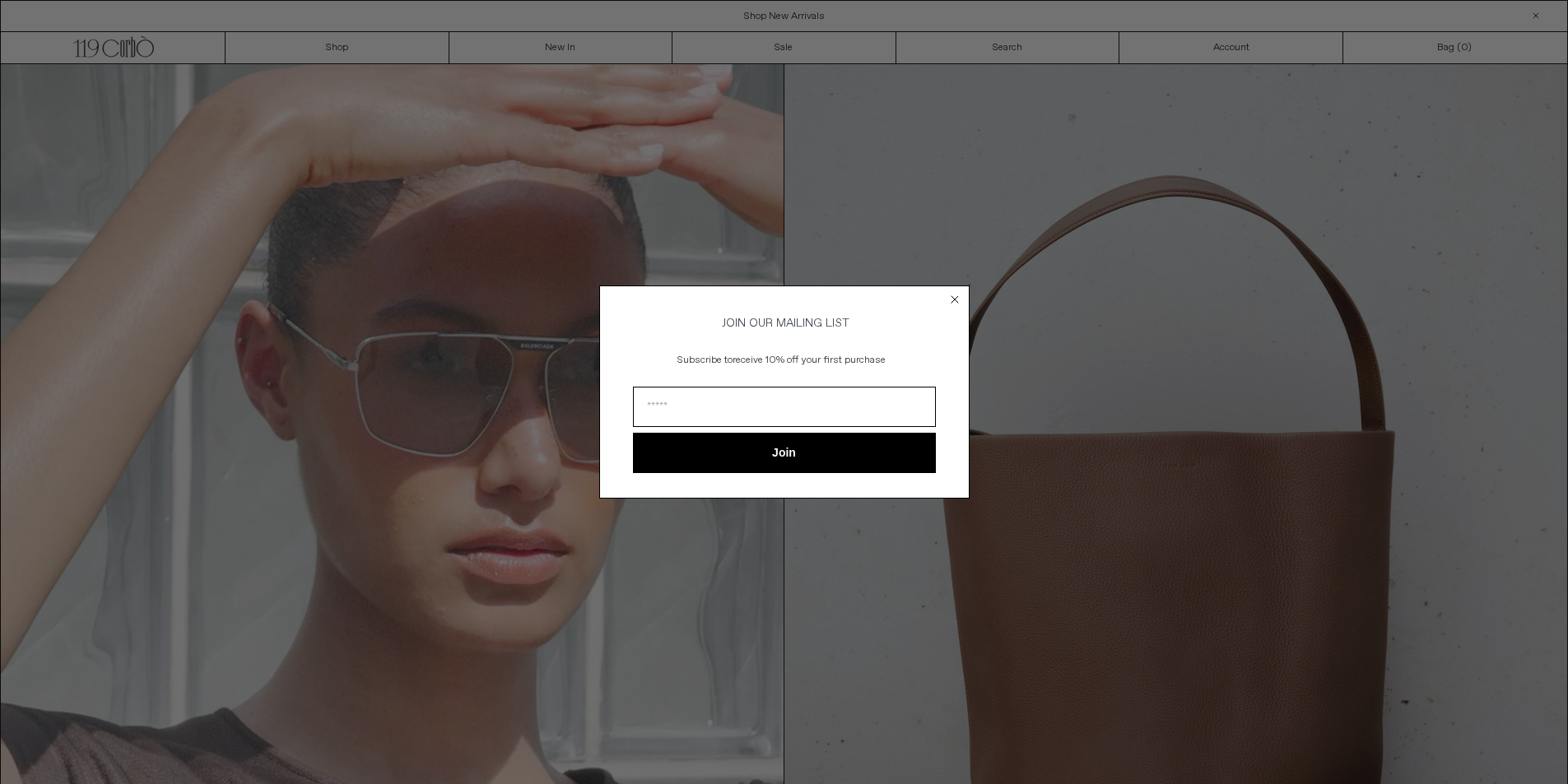
click at [935, 318] on form "JOIN OUR MAILING LIST Subscribe to receive 10% off your first purchase Join ***…" at bounding box center [784, 392] width 371 height 212
click at [962, 291] on icon "Close dialog" at bounding box center [955, 299] width 17 height 17
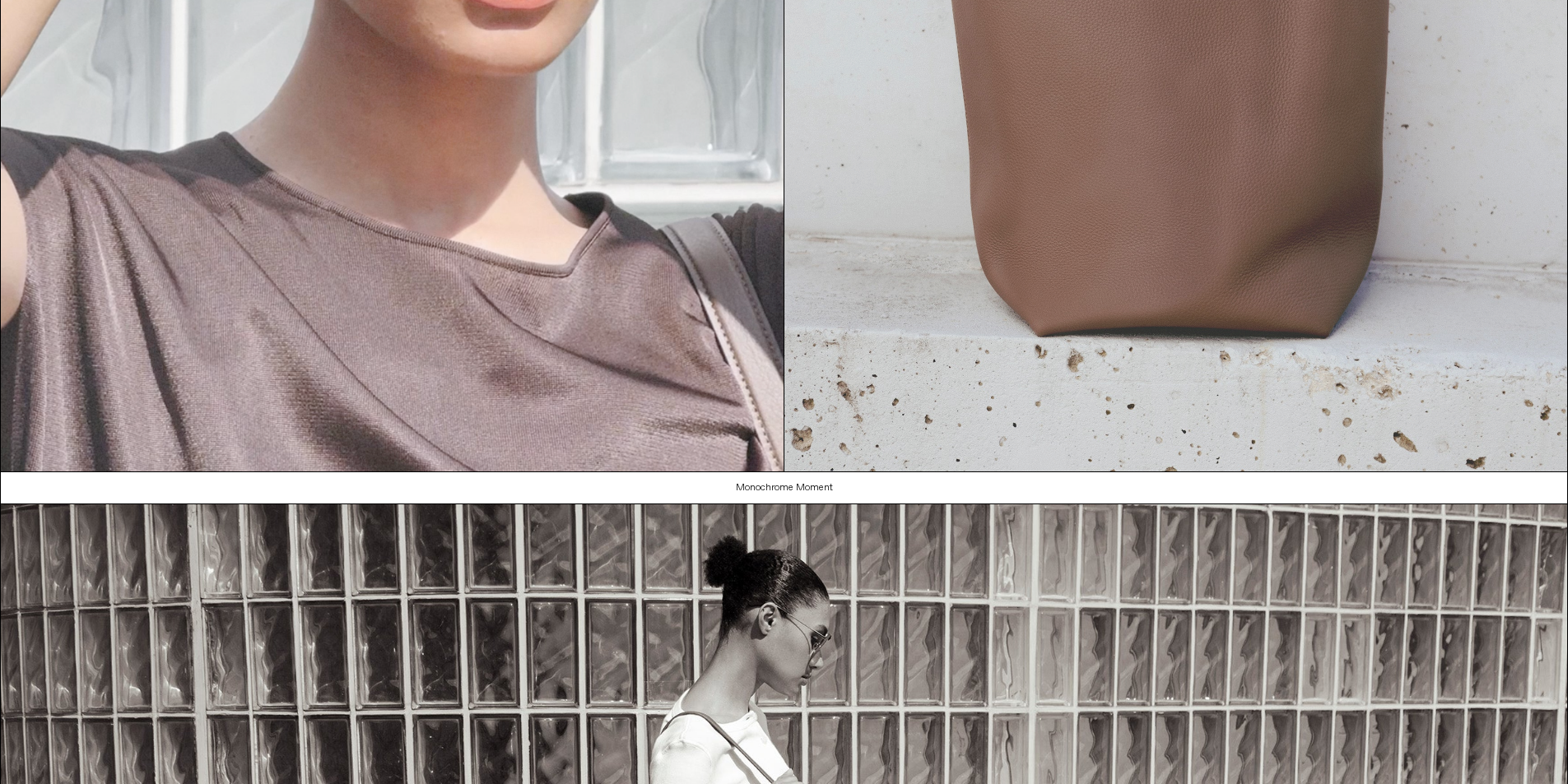
scroll to position [988, 0]
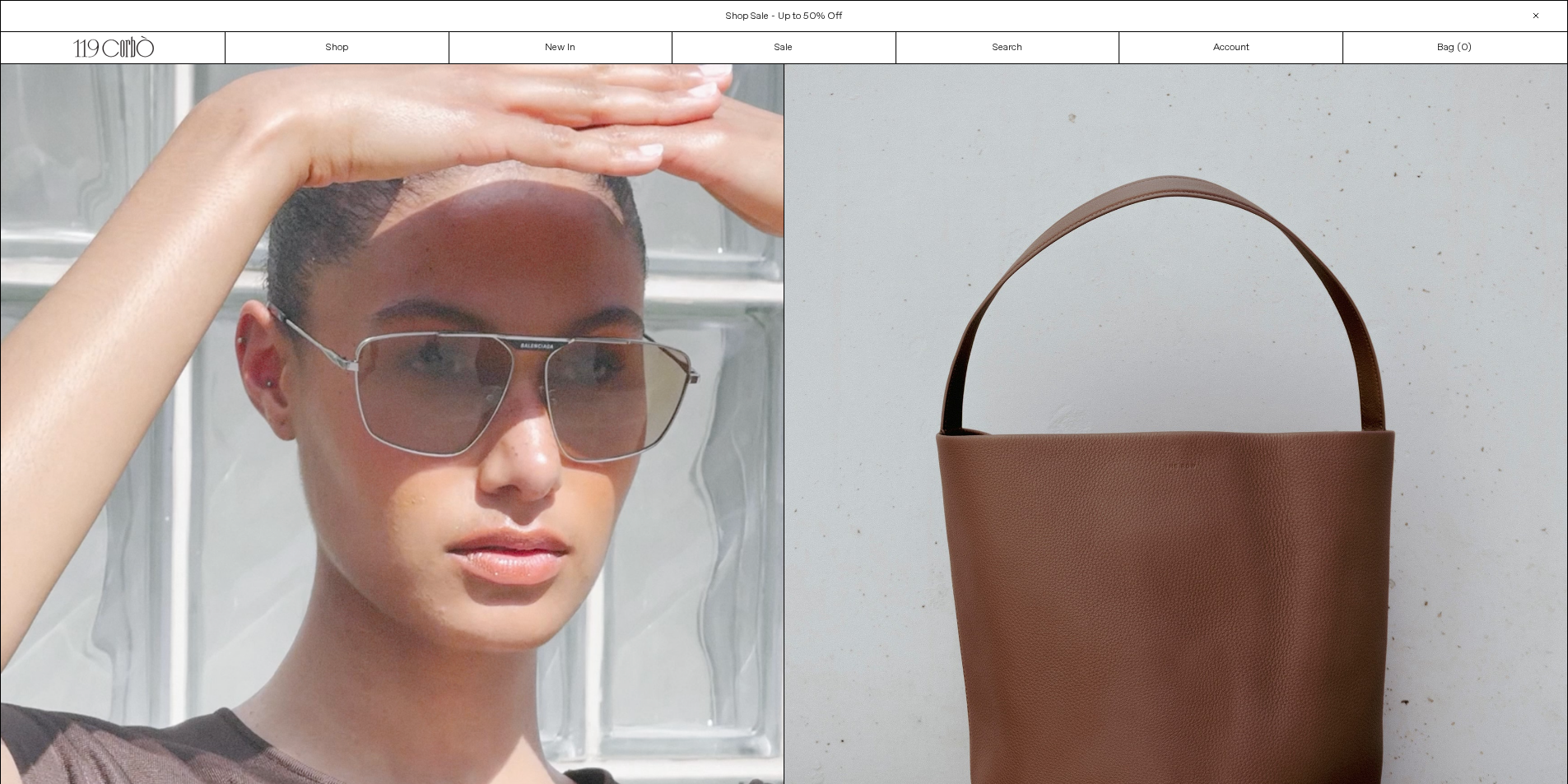
click at [833, 24] on div "Free Shipping within Canada Shop Sale - Up to 50% Off Shop New Arrivals" at bounding box center [784, 16] width 1568 height 31
click at [835, 10] on span "Shop Sale - Up to 50% Off" at bounding box center [783, 16] width 116 height 13
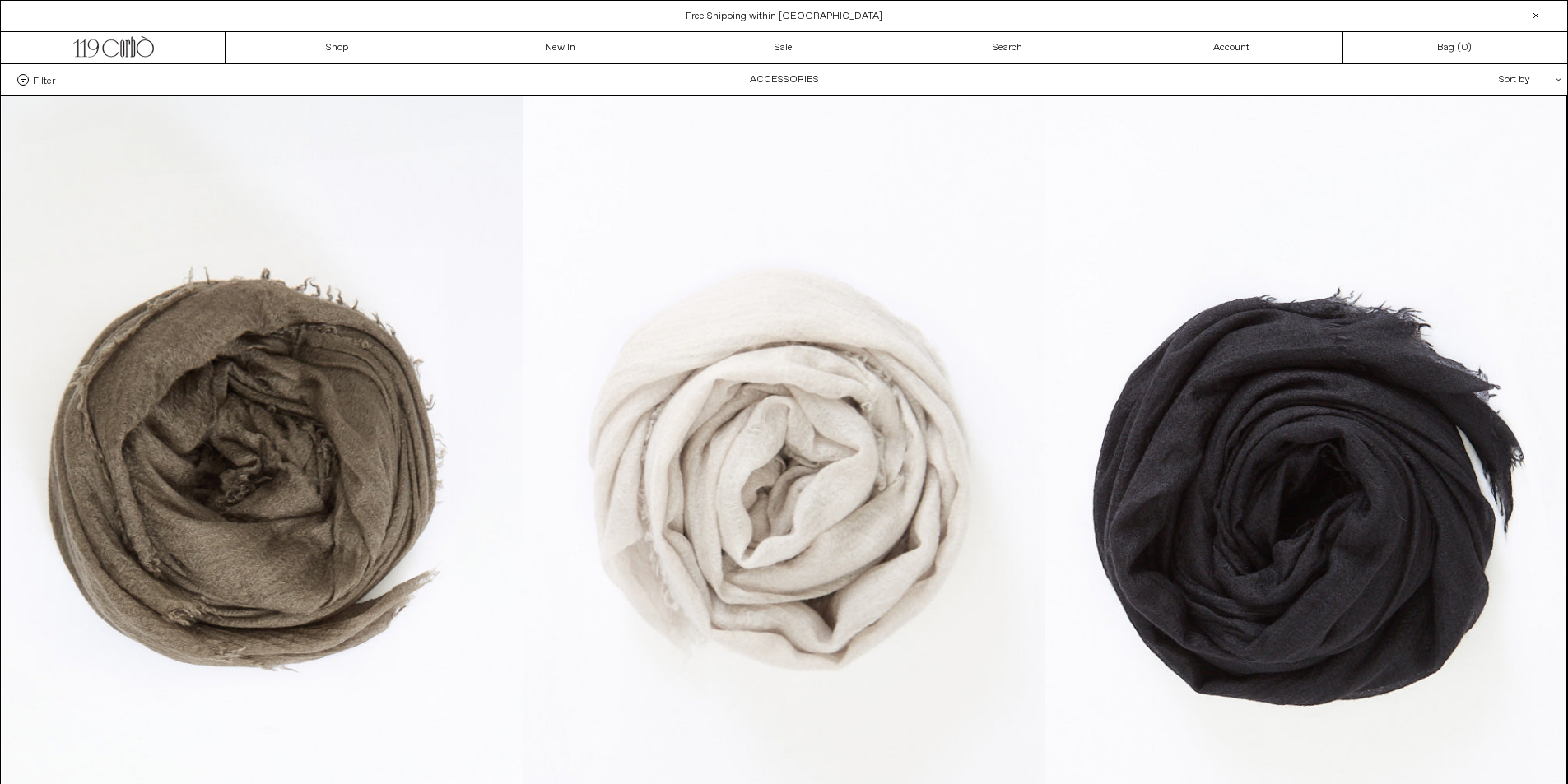
click at [1519, 79] on div "Sort by .cls-1{fill:#231f20}" at bounding box center [1477, 80] width 148 height 31
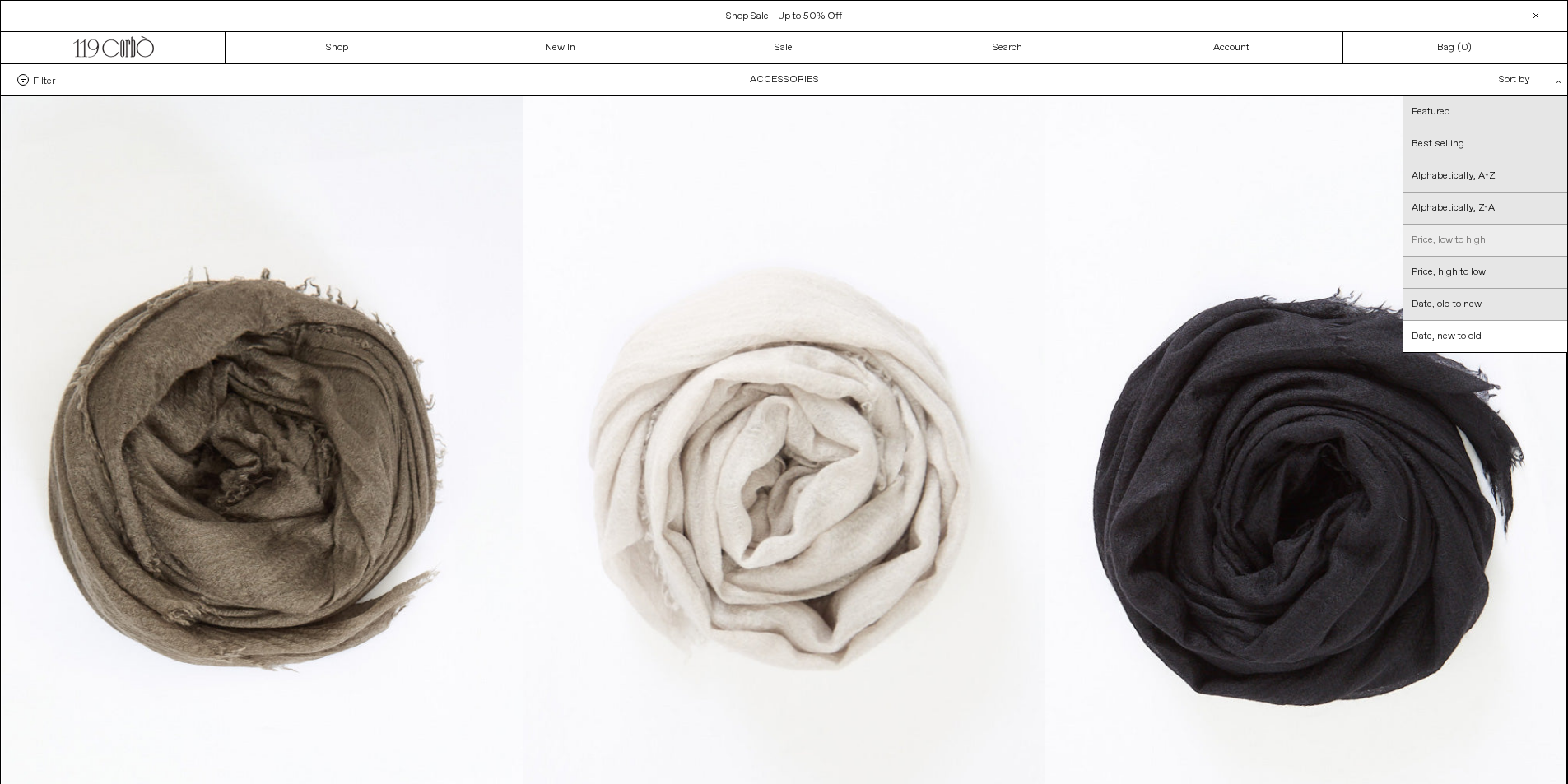
click at [1447, 238] on link "Price, low to high" at bounding box center [1484, 240] width 164 height 32
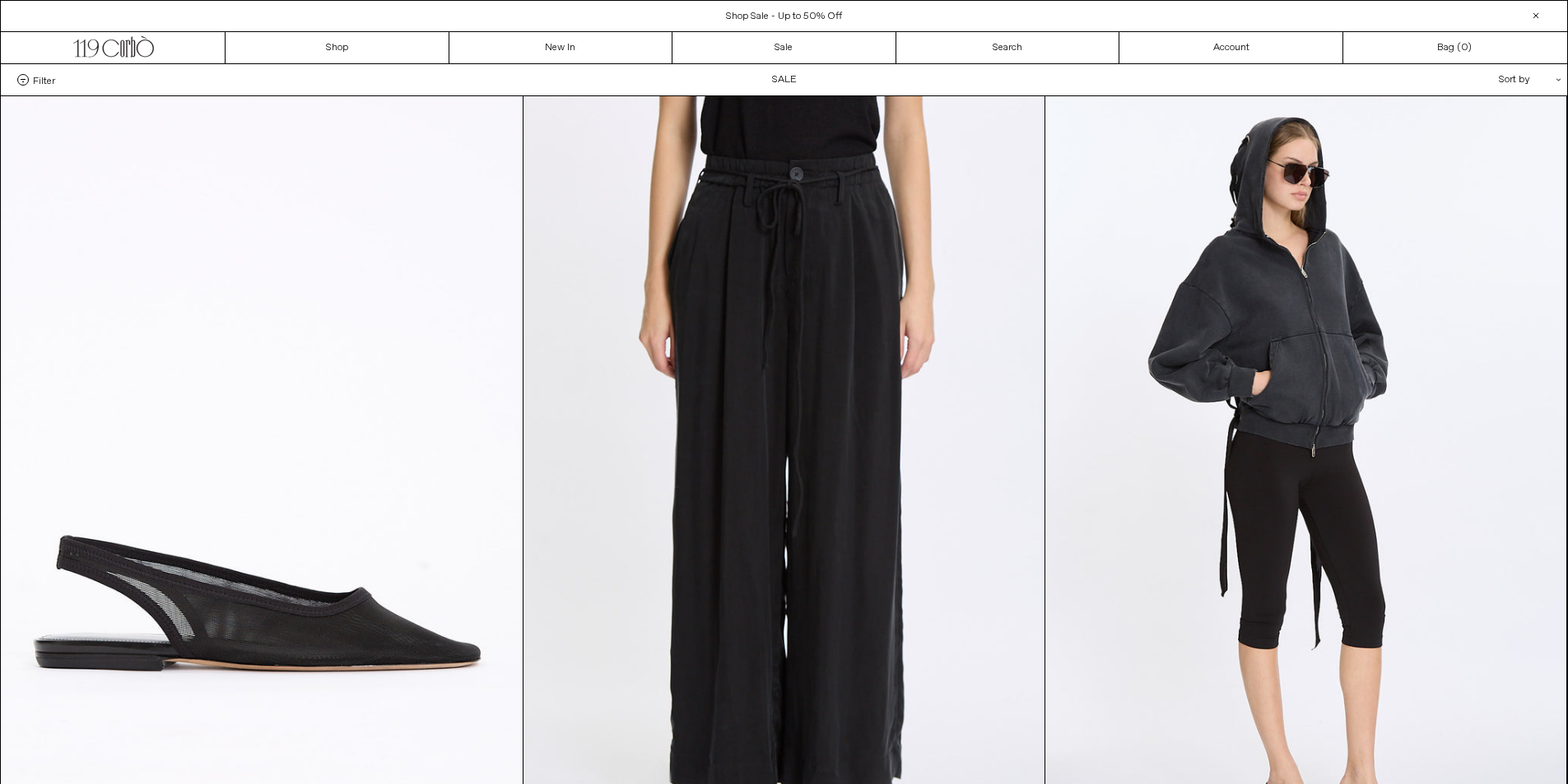
click at [1518, 84] on div "Sort by .cls-1{fill:#231f20}" at bounding box center [1477, 80] width 148 height 31
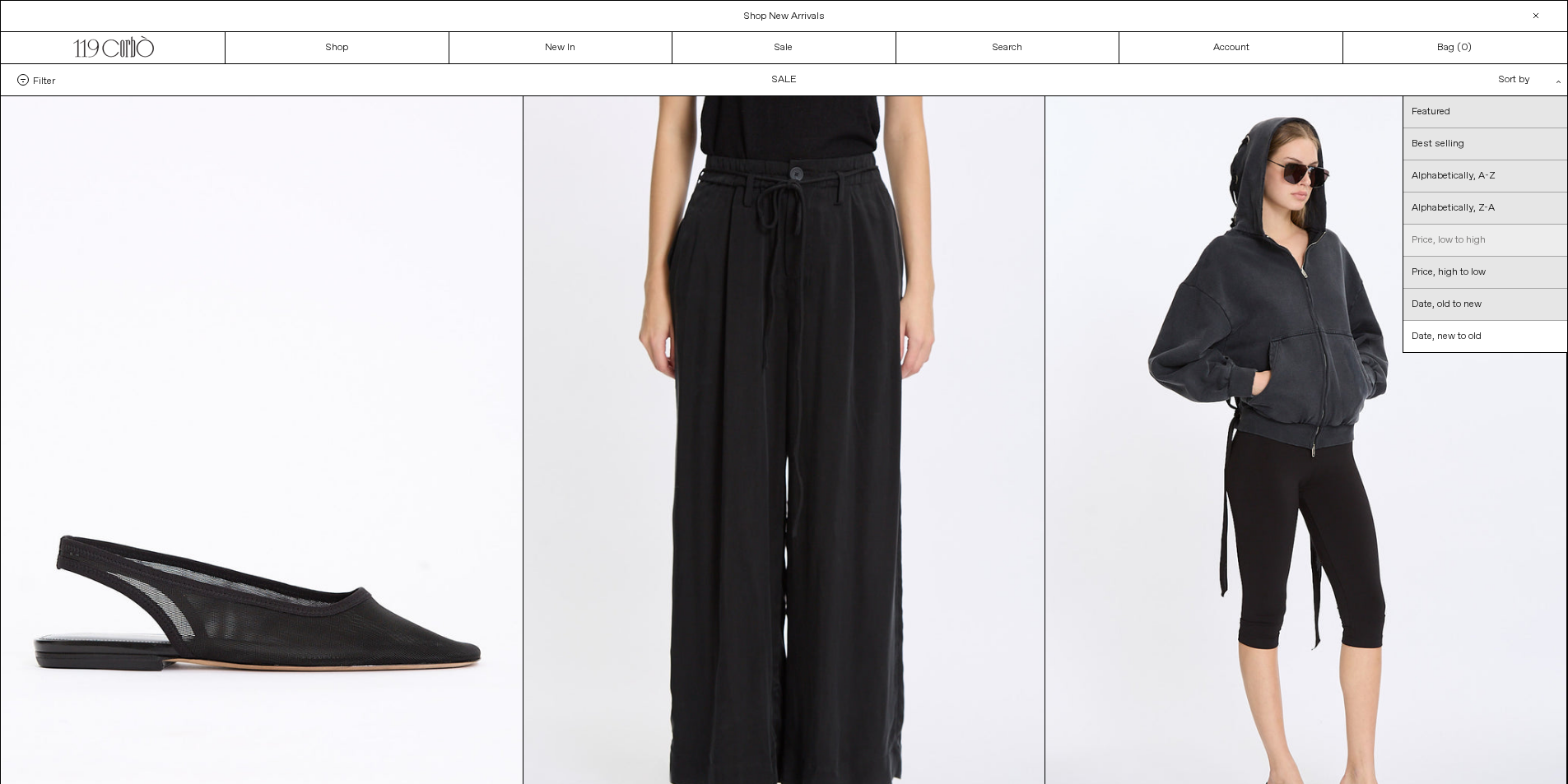
click at [1439, 238] on link "Price, low to high" at bounding box center [1484, 240] width 164 height 32
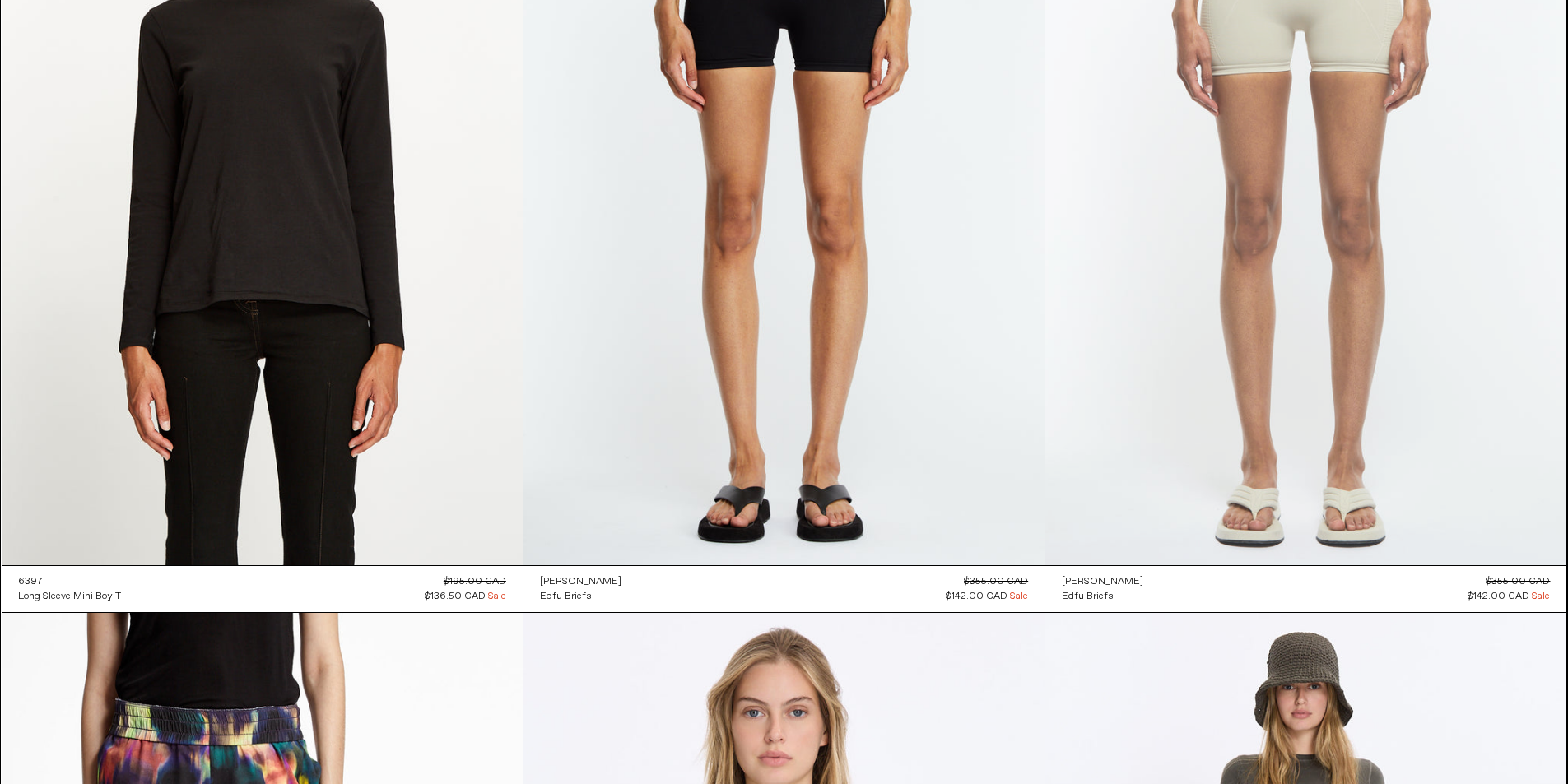
scroll to position [1235, 0]
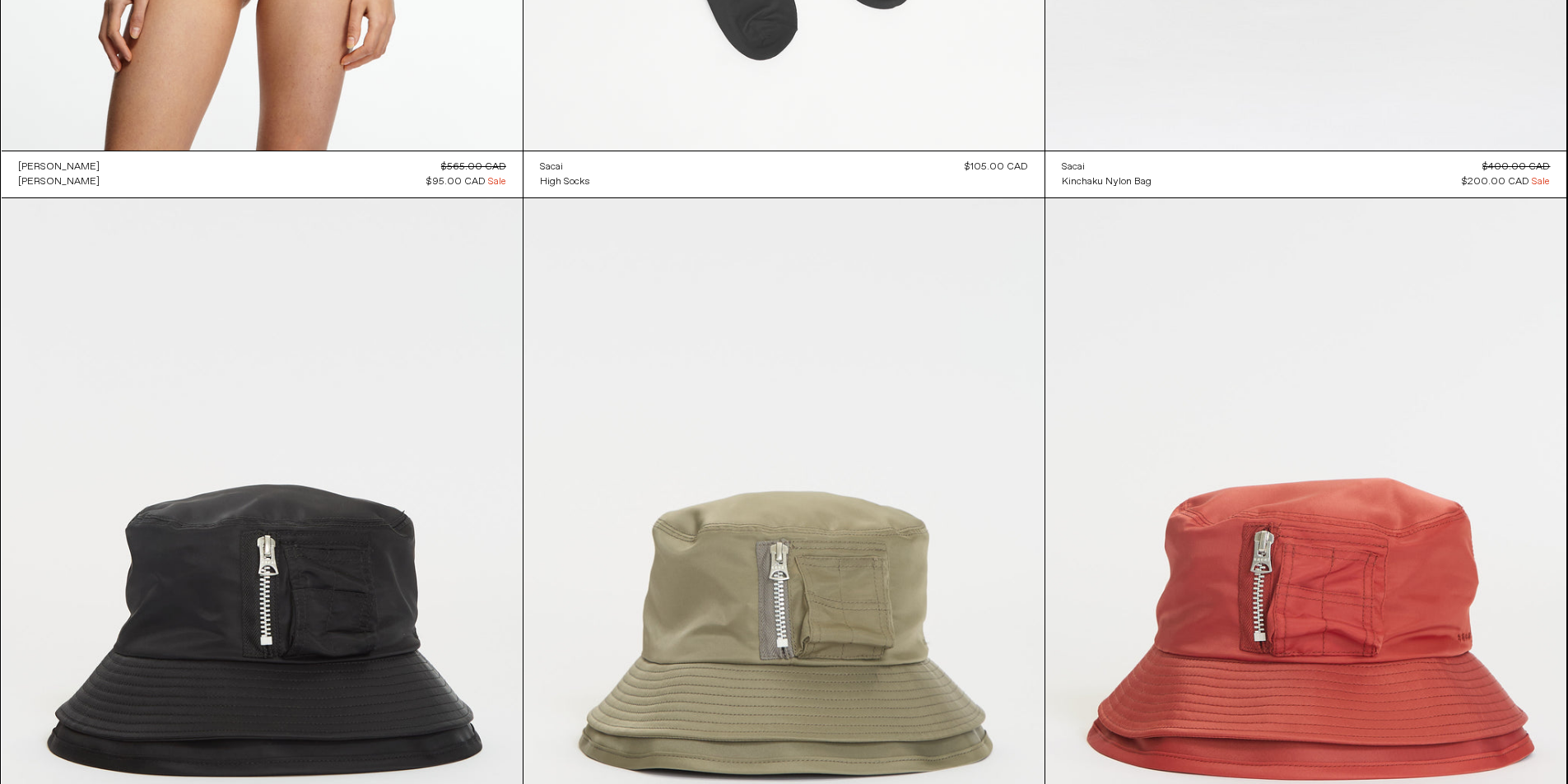
scroll to position [740, 0]
